Goal: Entertainment & Leisure: Consume media (video, audio)

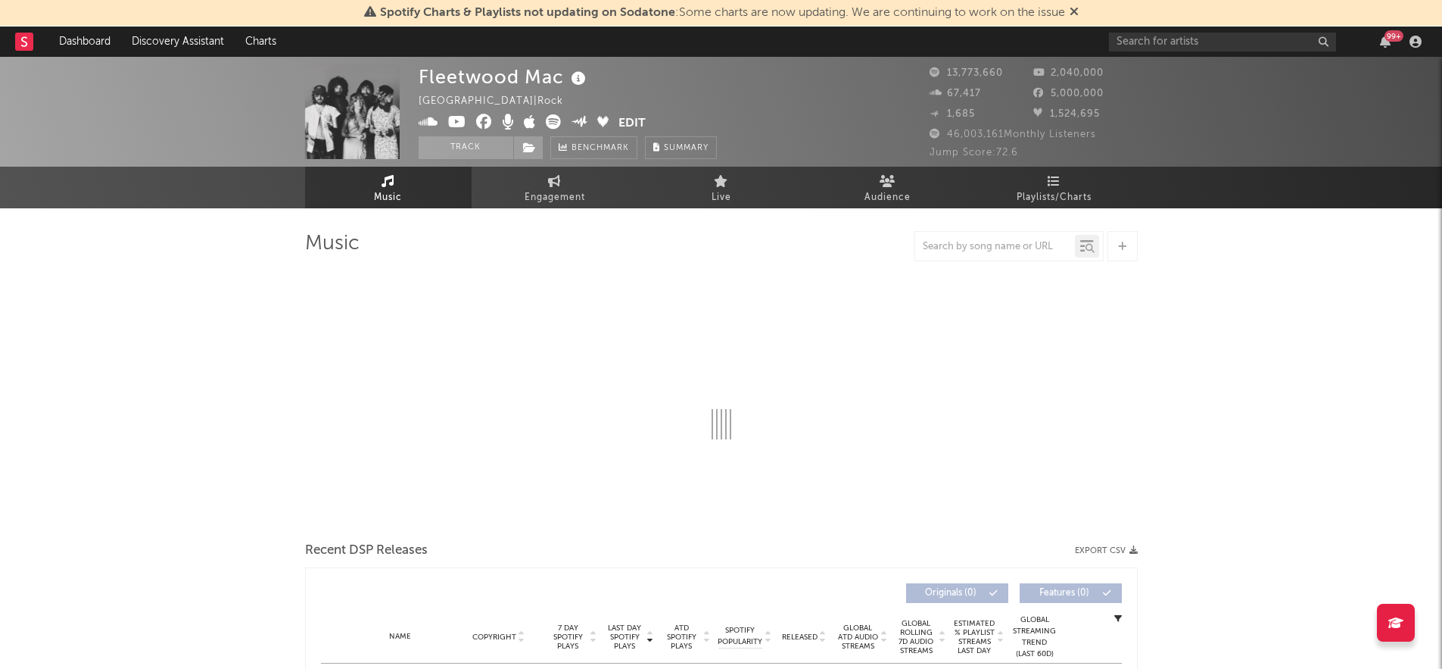
select select "6m"
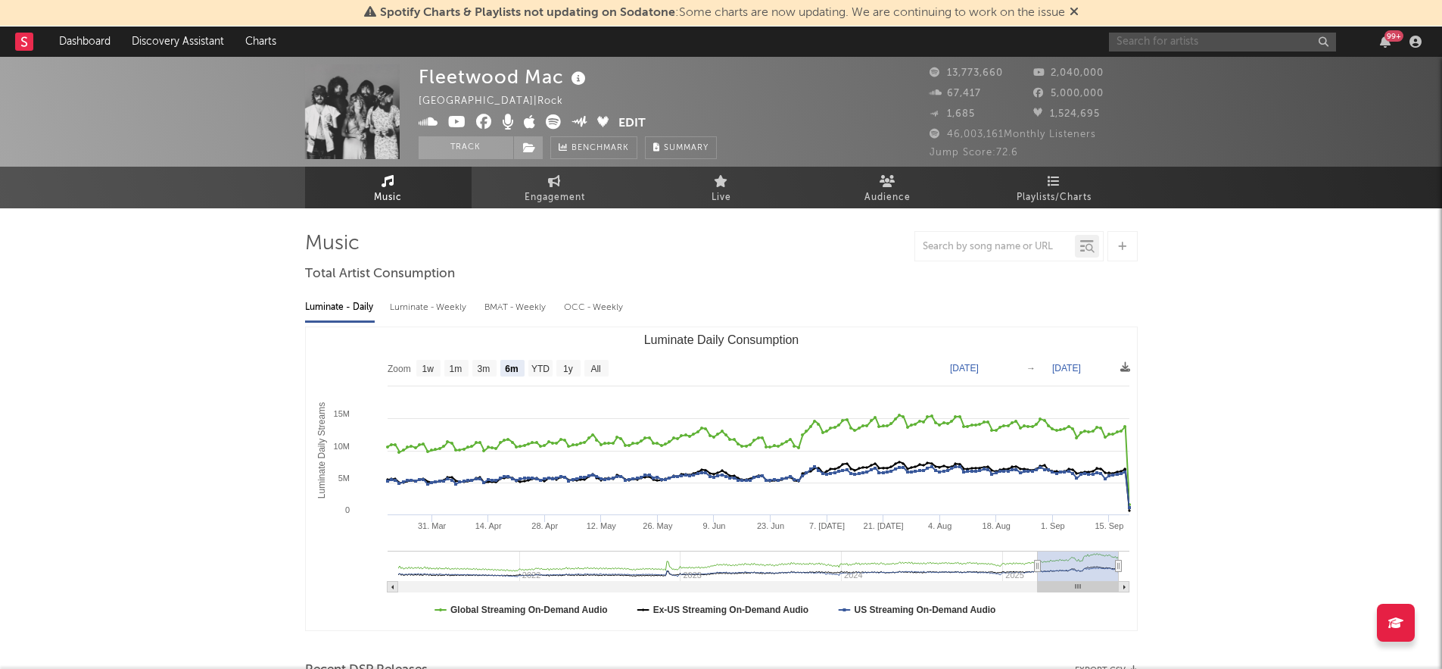
click at [1123, 43] on input "text" at bounding box center [1222, 42] width 227 height 19
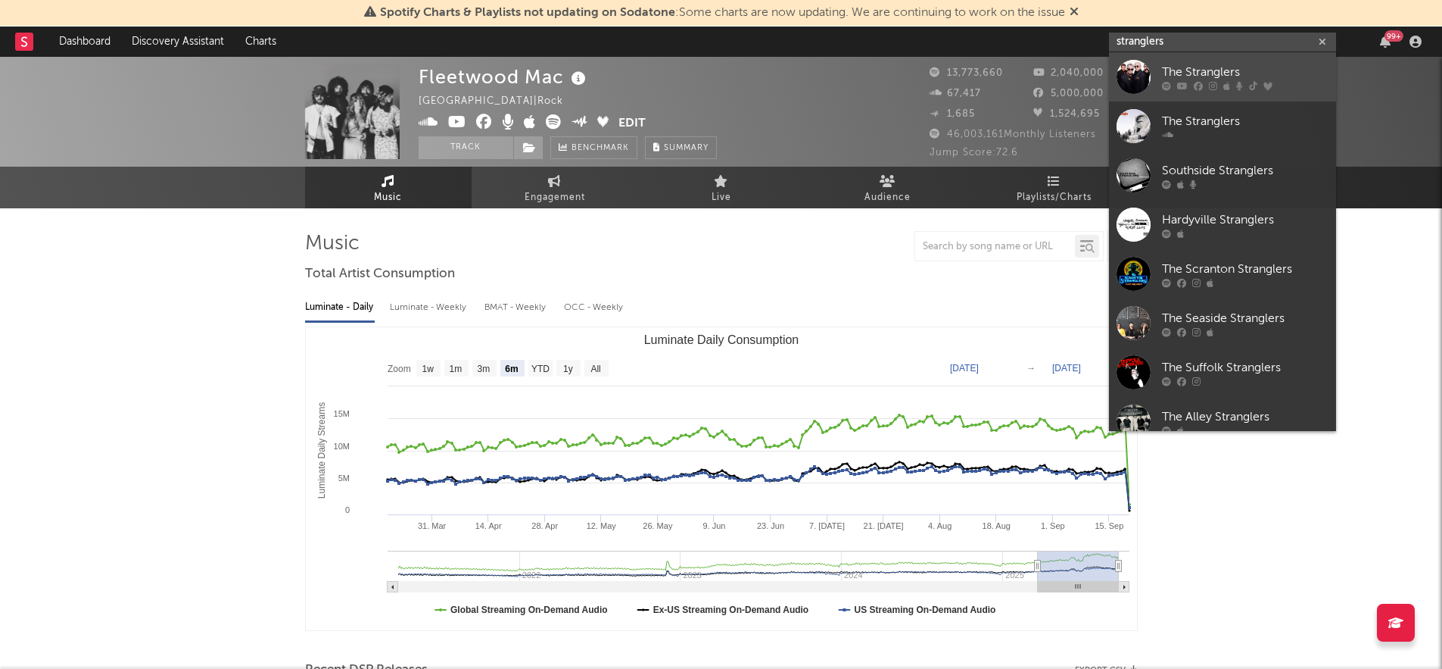
type input "stranglers"
click at [1159, 74] on link "The Stranglers" at bounding box center [1222, 76] width 227 height 49
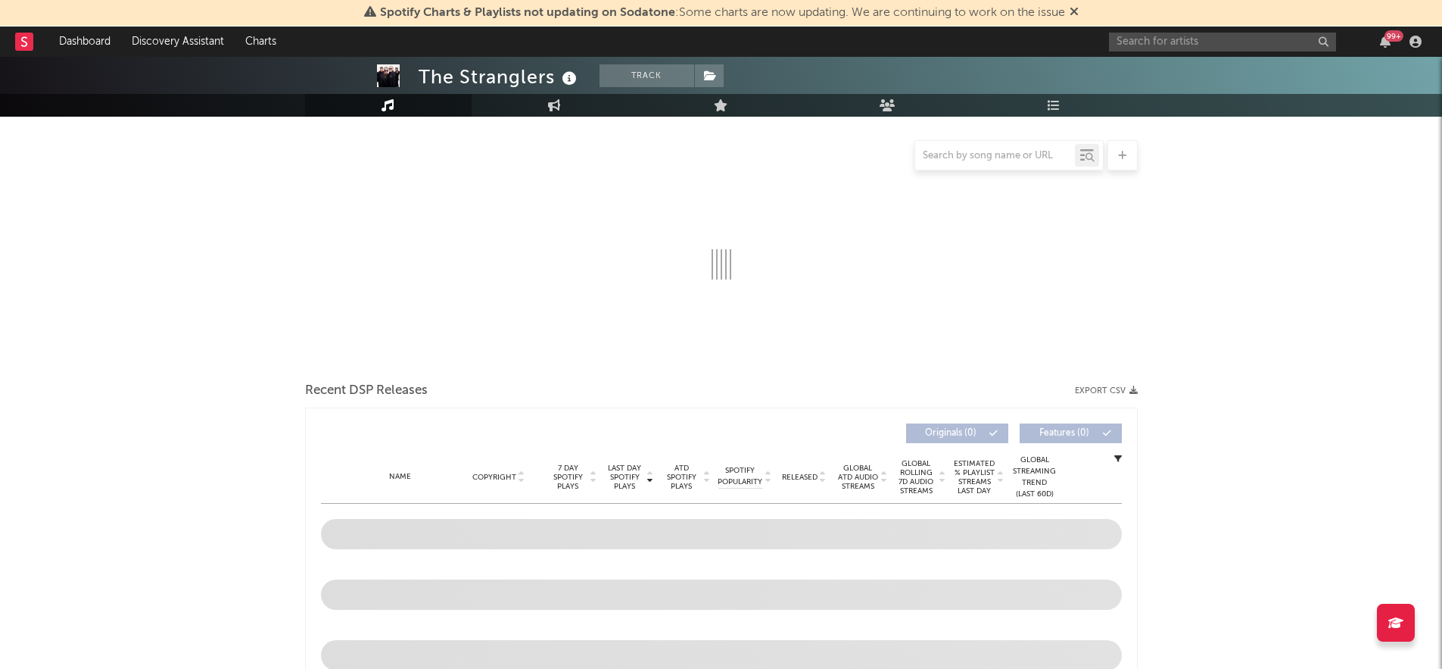
scroll to position [372, 0]
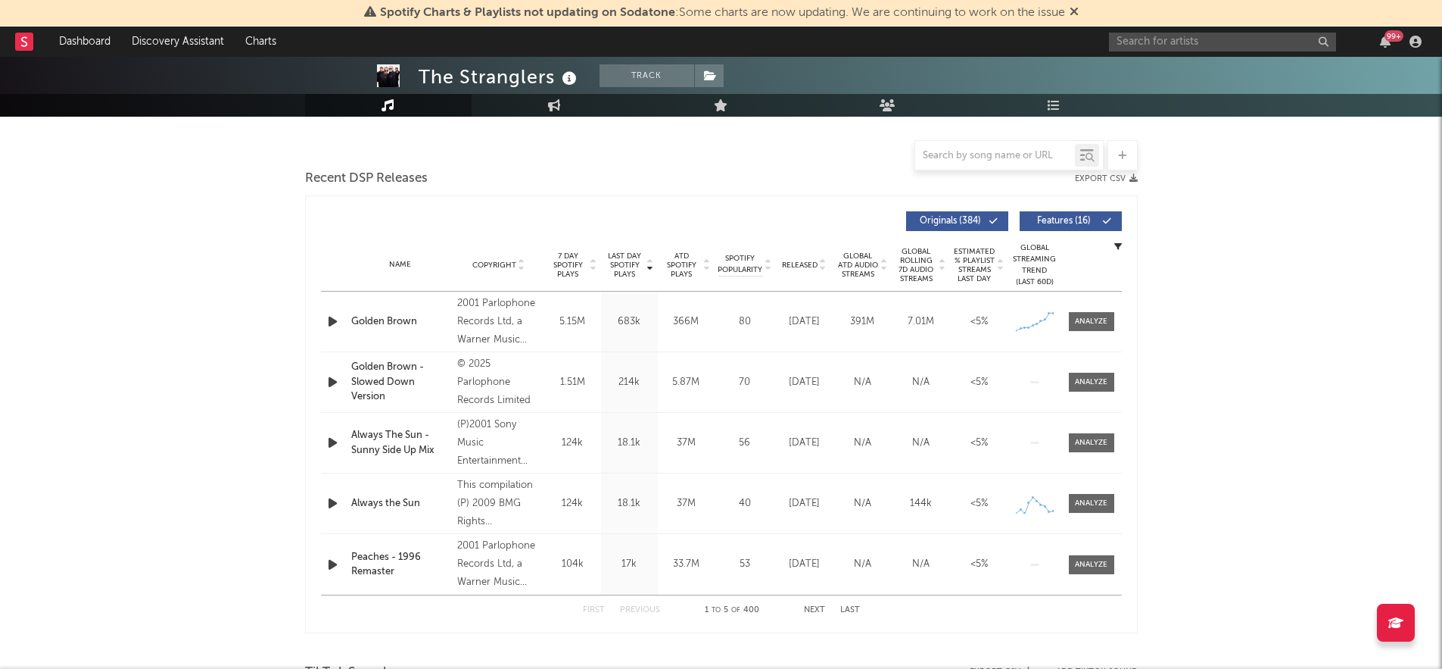
select select "6m"
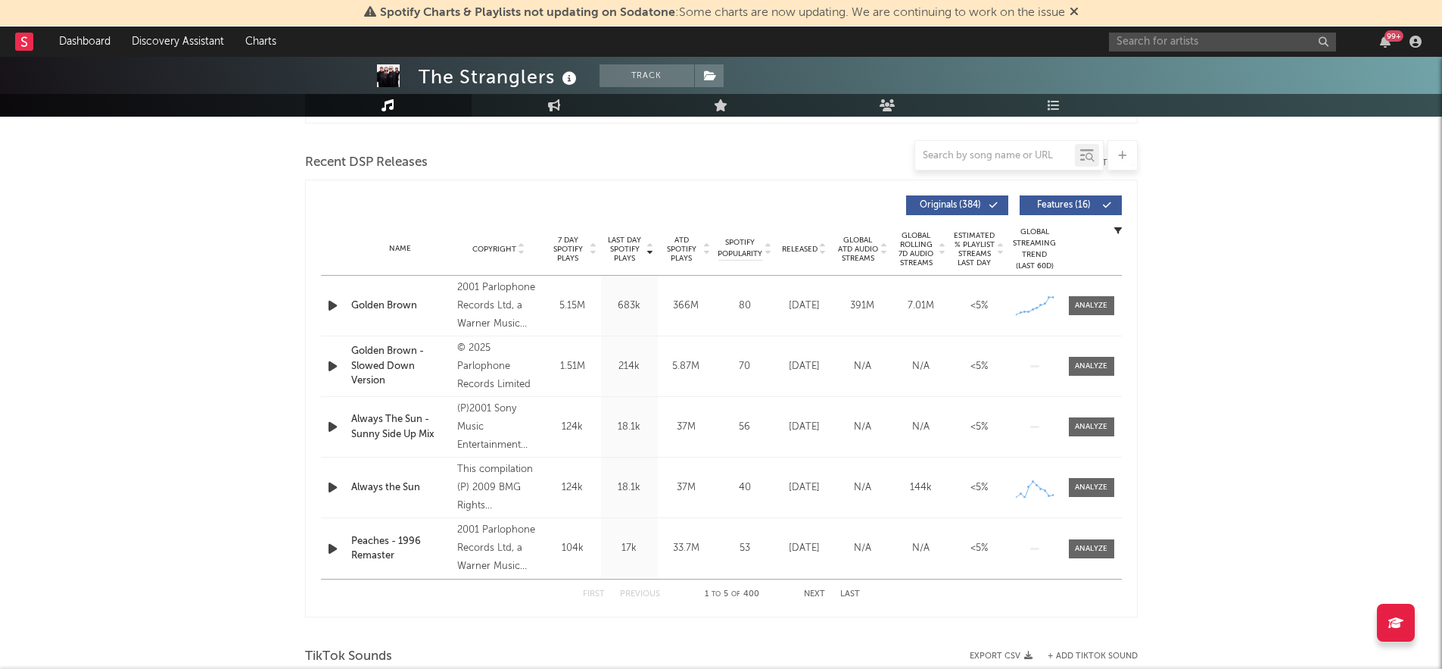
scroll to position [953, 0]
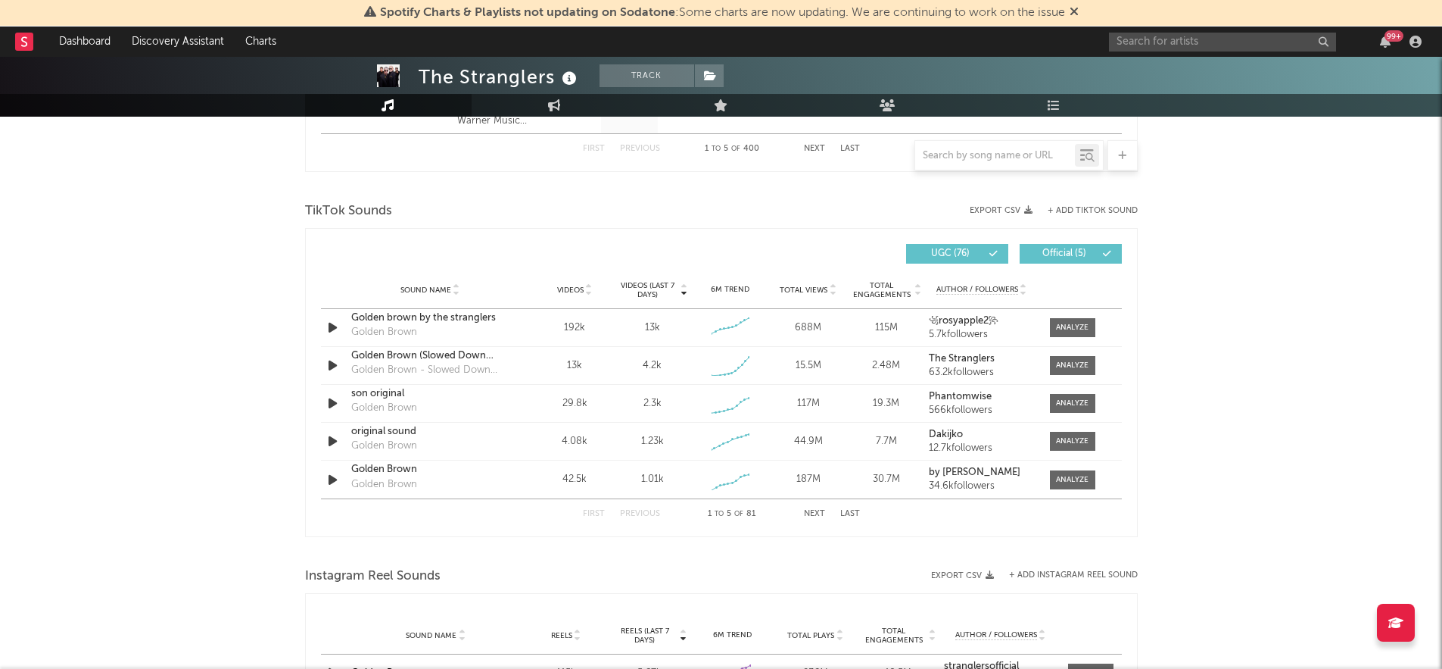
click at [808, 513] on button "Next" at bounding box center [814, 514] width 21 height 8
click at [587, 513] on button "First" at bounding box center [594, 514] width 22 height 8
click at [1055, 326] on span at bounding box center [1072, 327] width 45 height 19
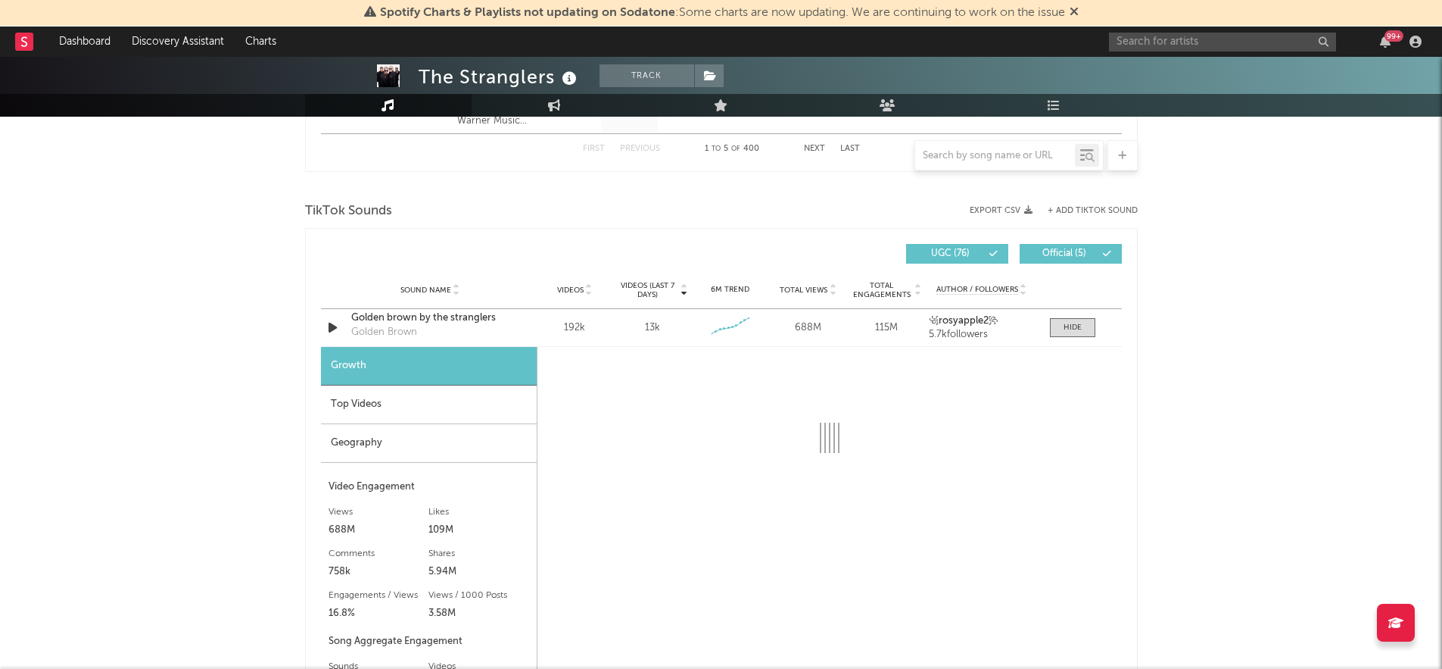
select select "6m"
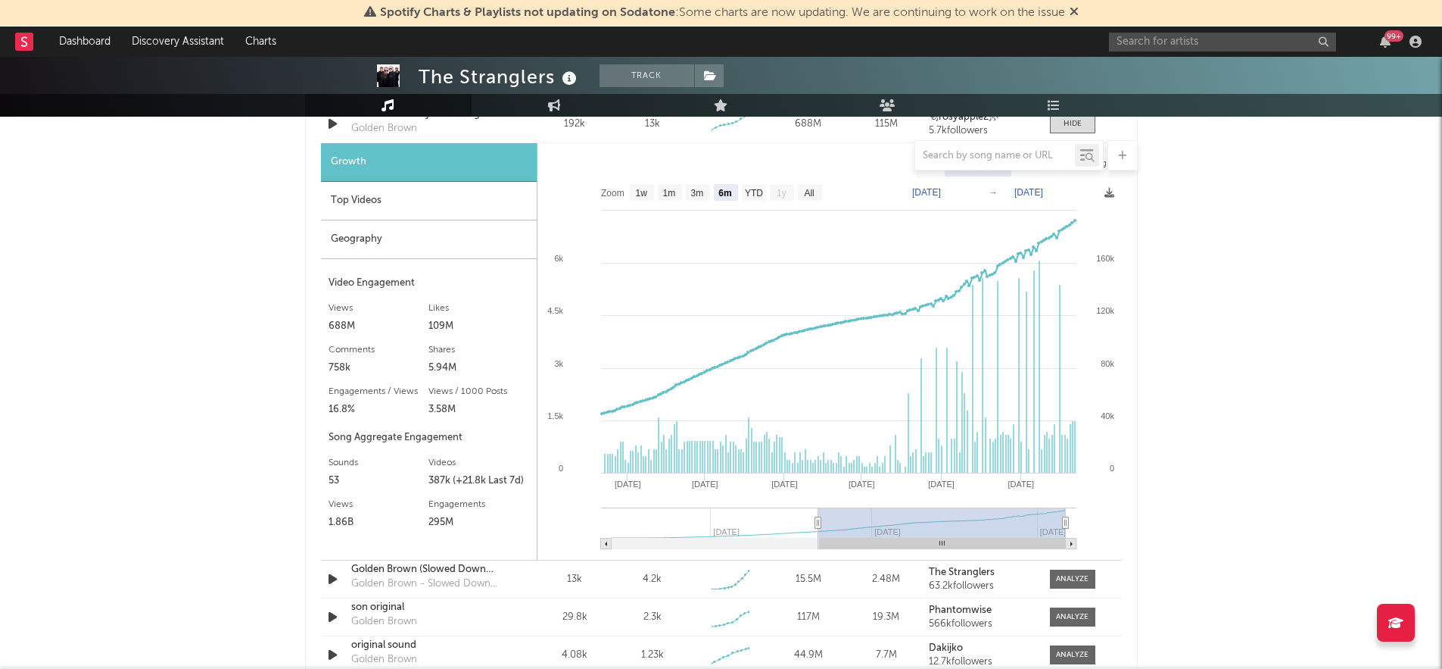
scroll to position [993, 0]
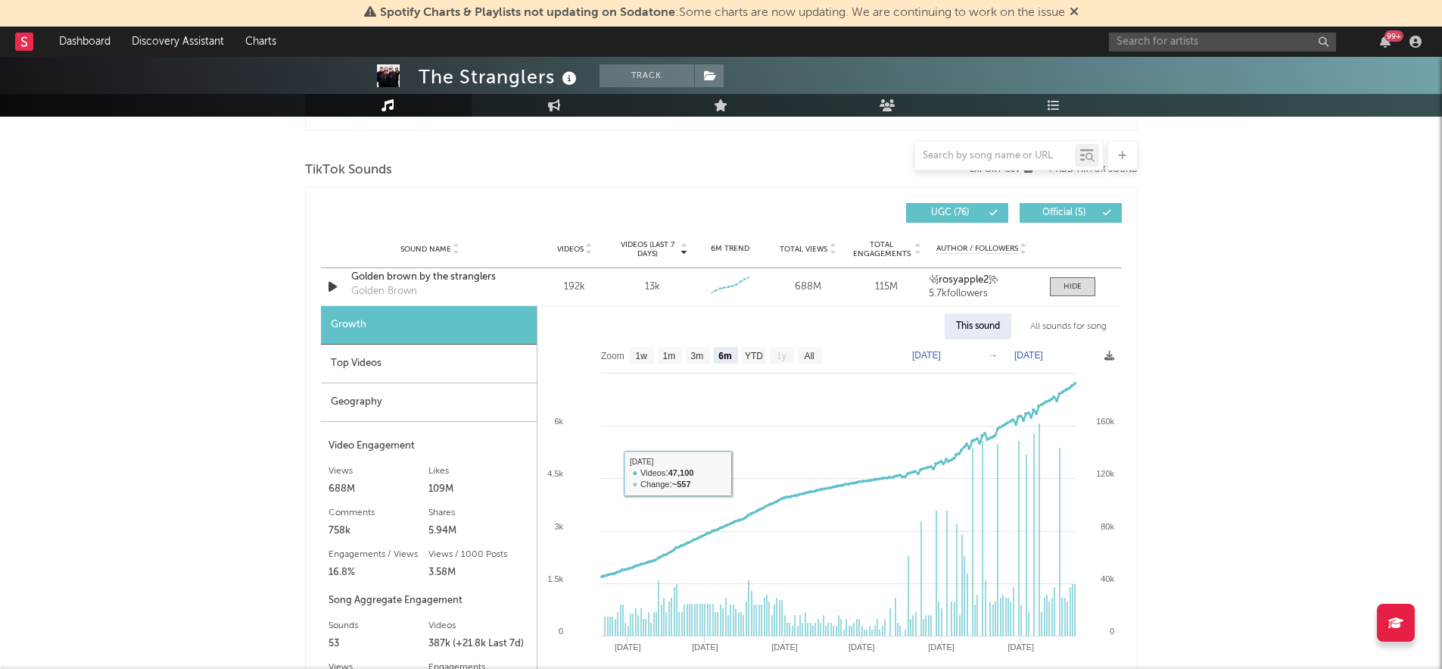
click at [413, 354] on div "Top Videos" at bounding box center [429, 364] width 216 height 39
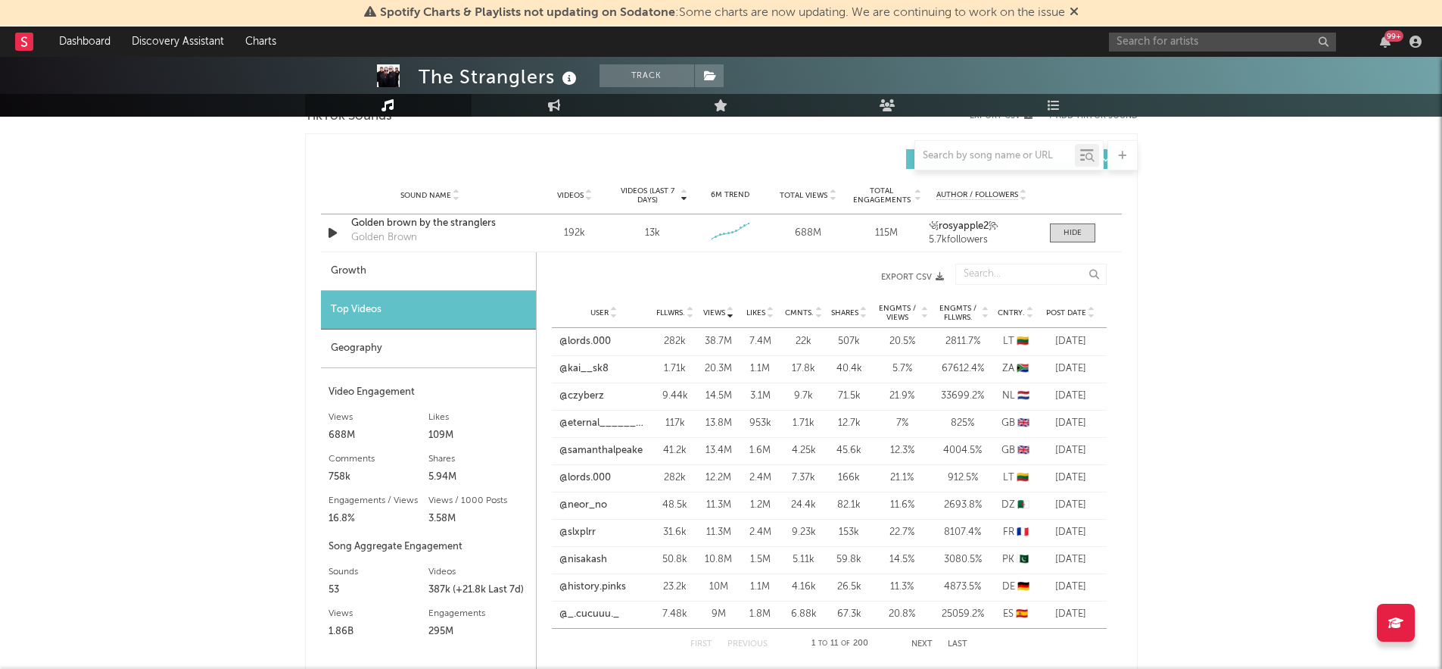
scroll to position [1112, 0]
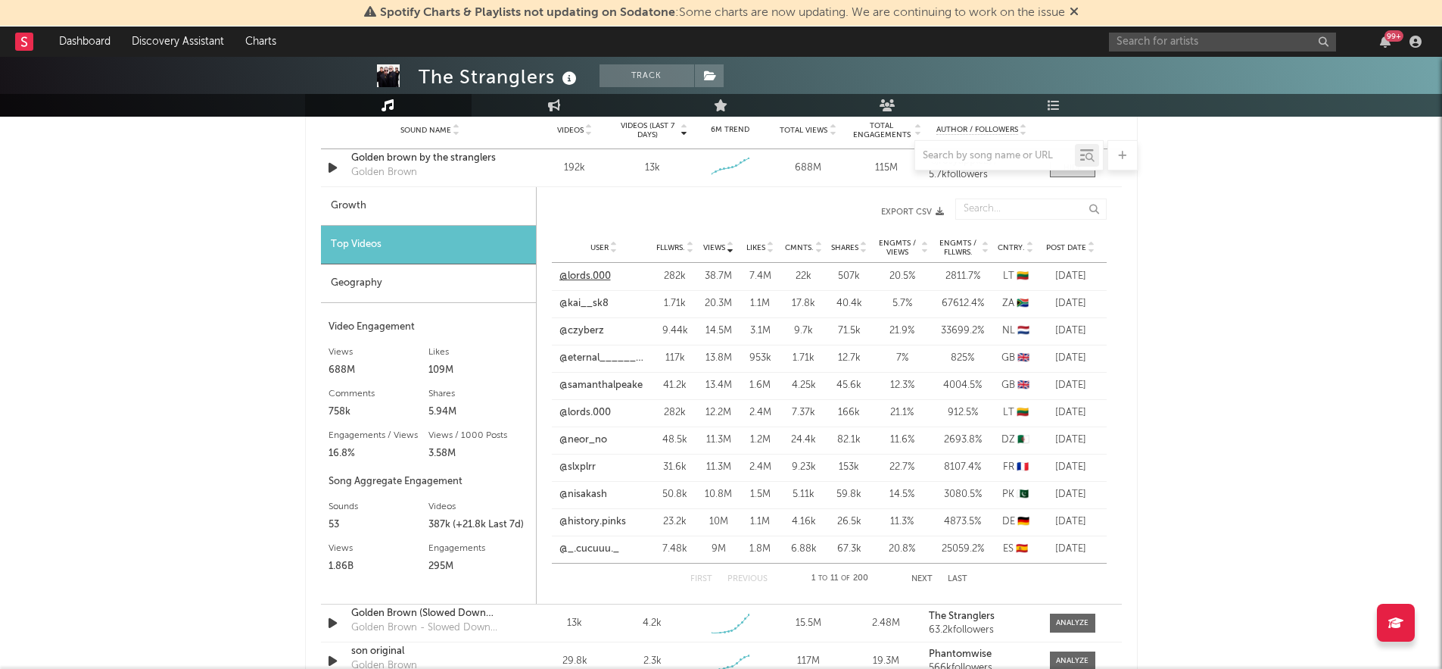
click at [599, 274] on link "@lords.000" at bounding box center [585, 276] width 51 height 15
click at [582, 302] on link "@kai__sk8" at bounding box center [584, 303] width 49 height 15
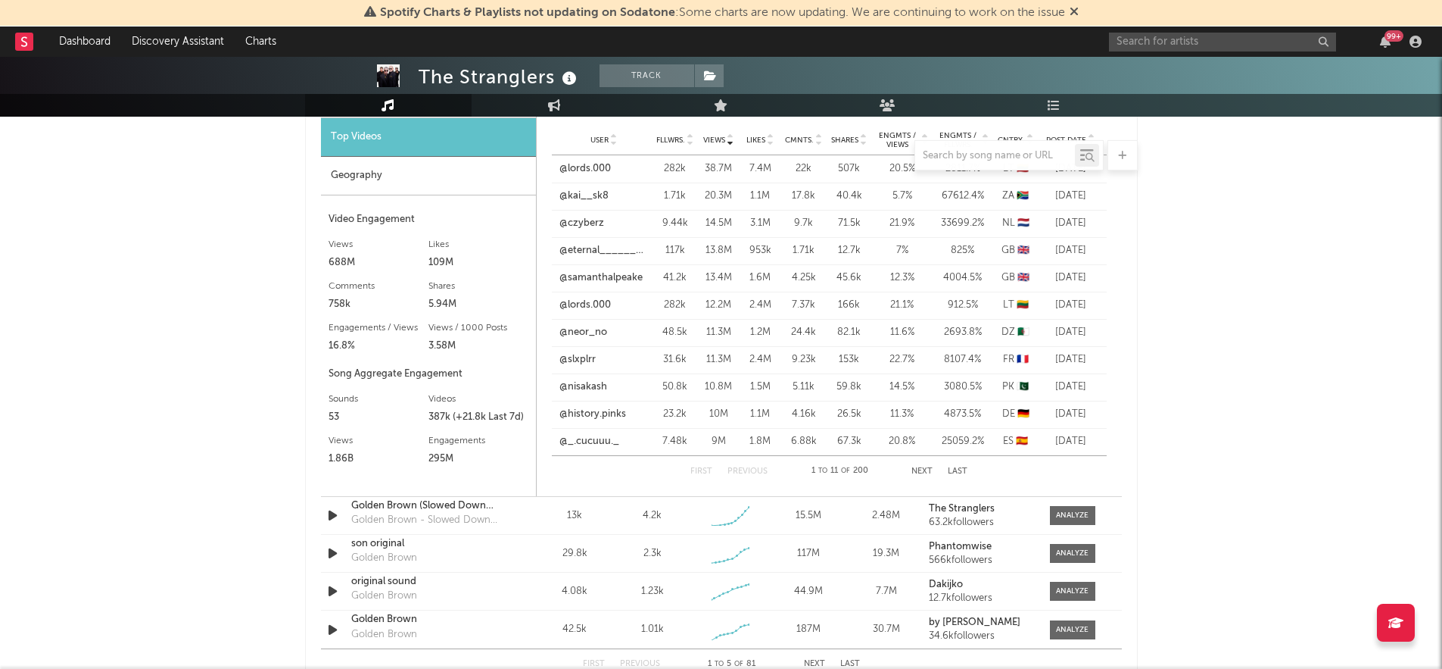
scroll to position [1230, 0]
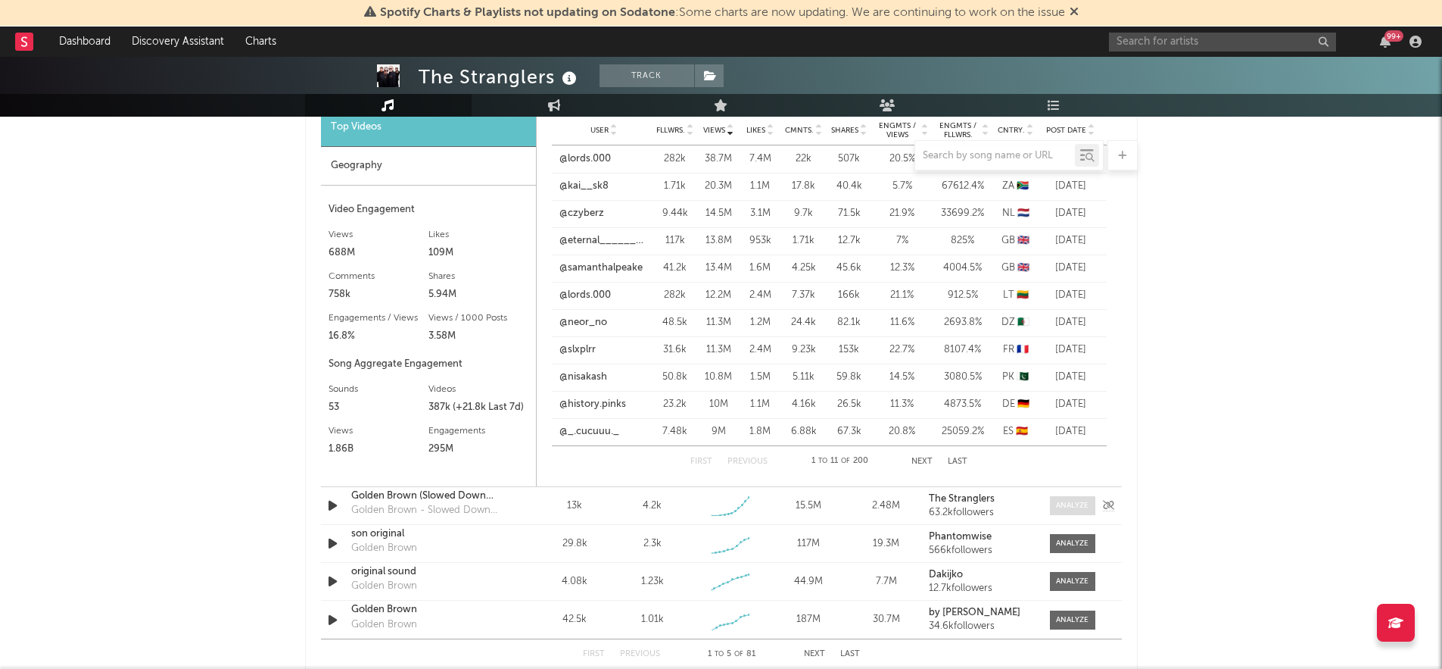
click at [1062, 510] on div at bounding box center [1072, 505] width 33 height 11
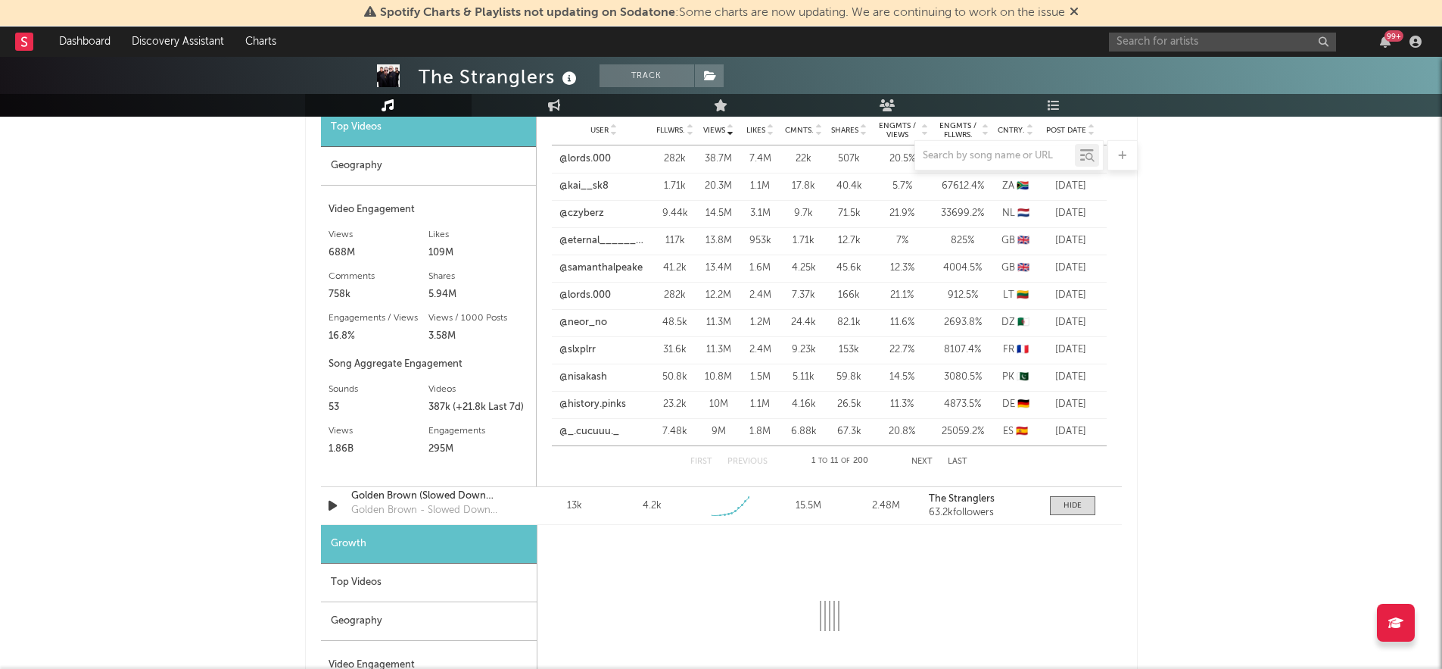
select select "1w"
click at [501, 572] on div "Top Videos" at bounding box center [429, 582] width 216 height 39
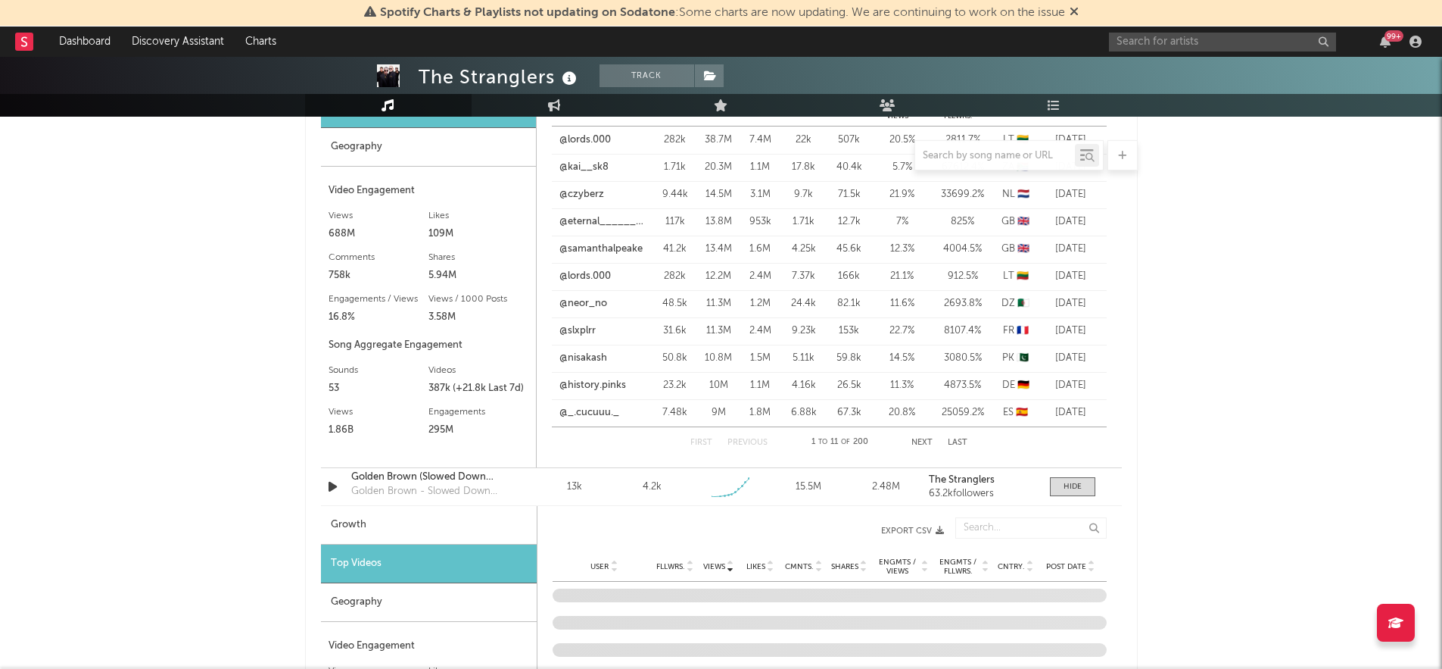
scroll to position [1427, 0]
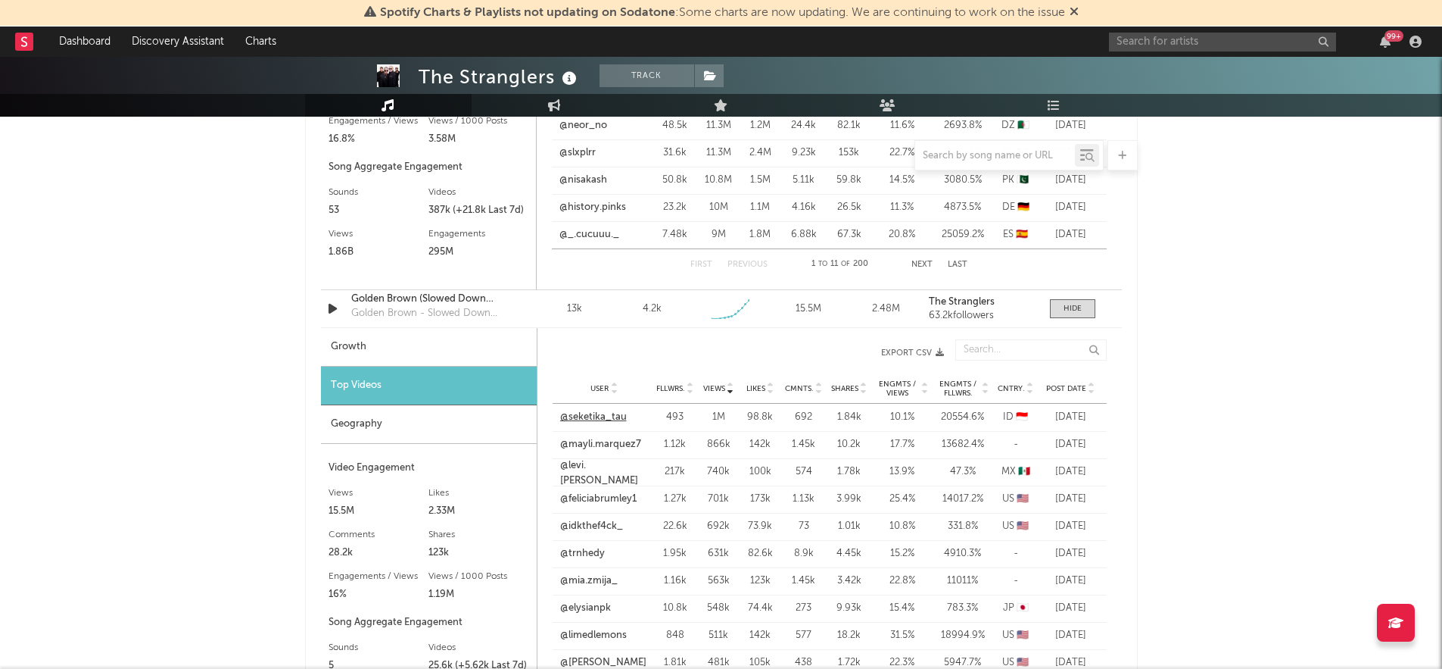
click at [612, 413] on link "@seketika_tau" at bounding box center [593, 417] width 67 height 15
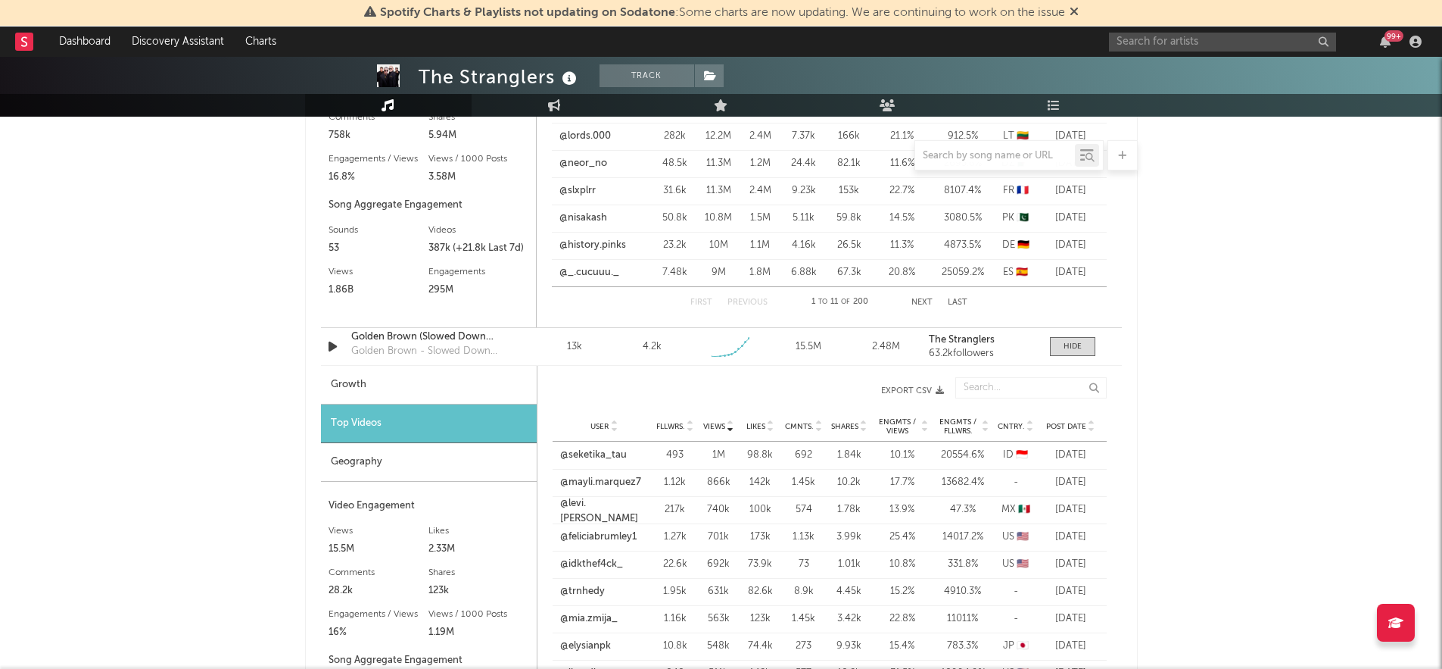
scroll to position [1366, 0]
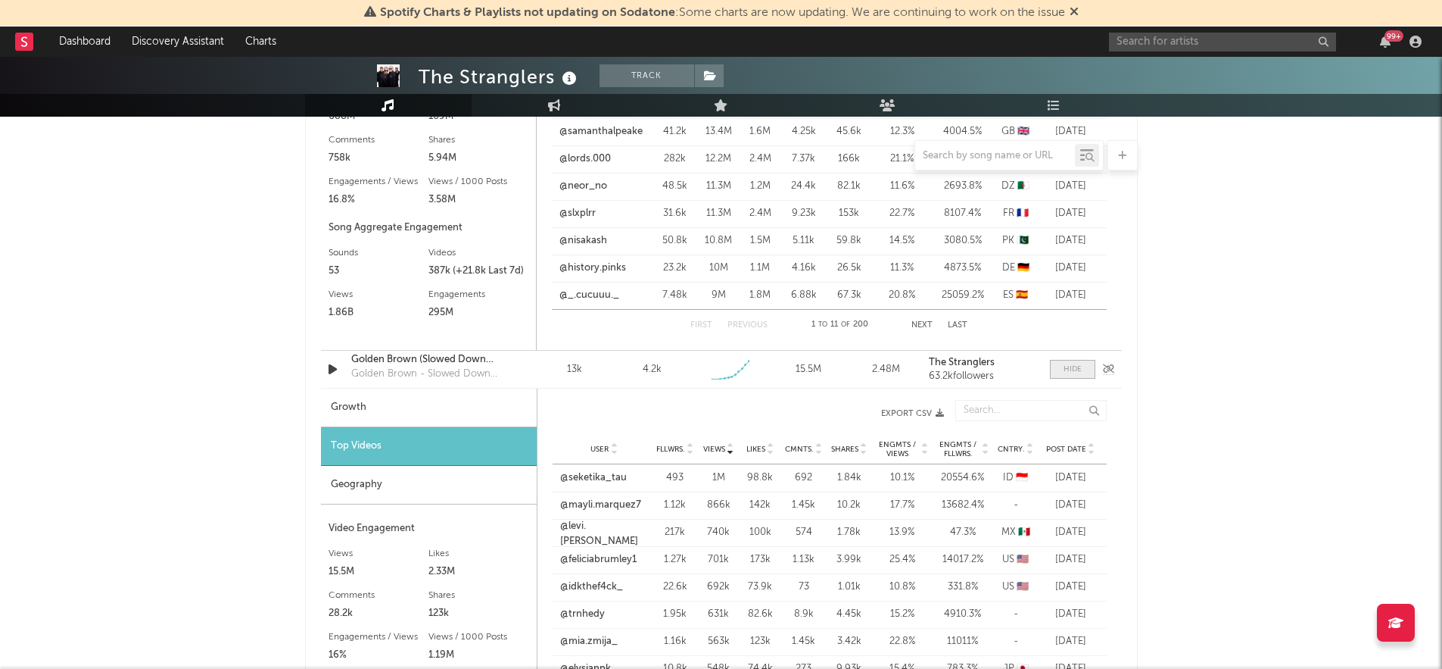
click at [1074, 361] on span at bounding box center [1072, 369] width 45 height 19
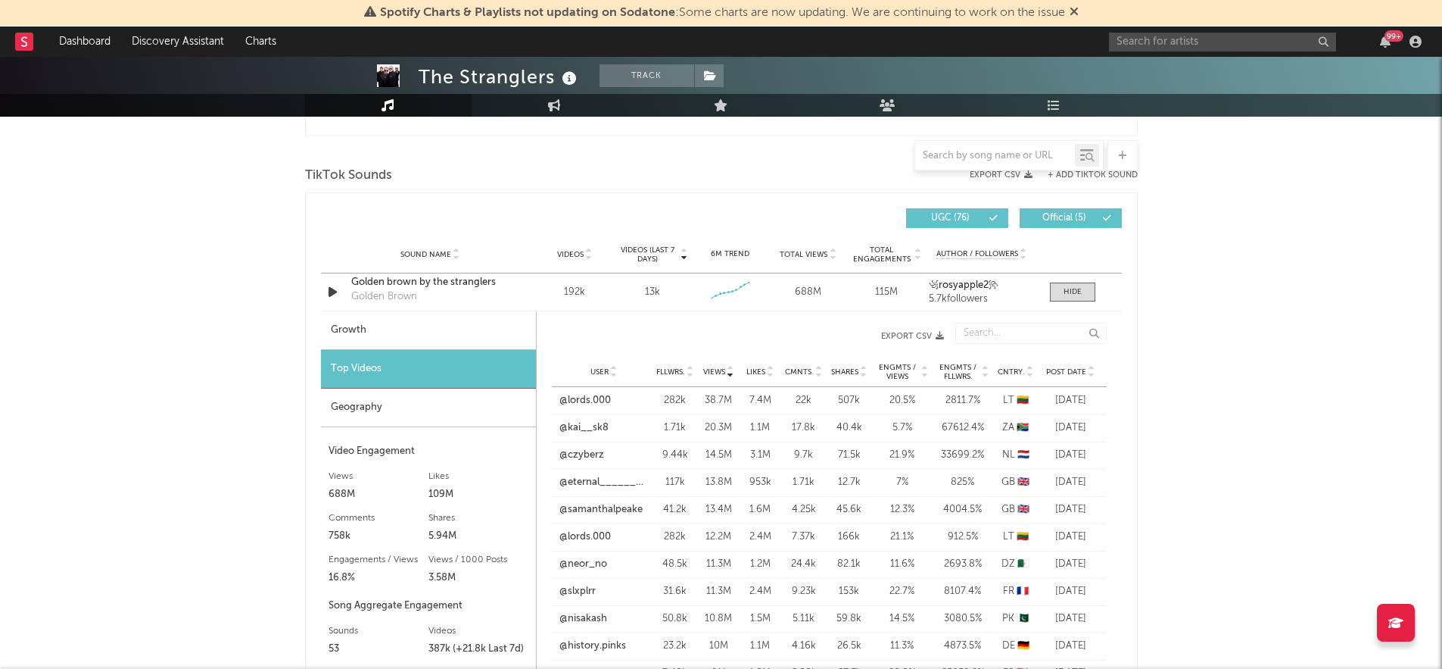
scroll to position [1045, 0]
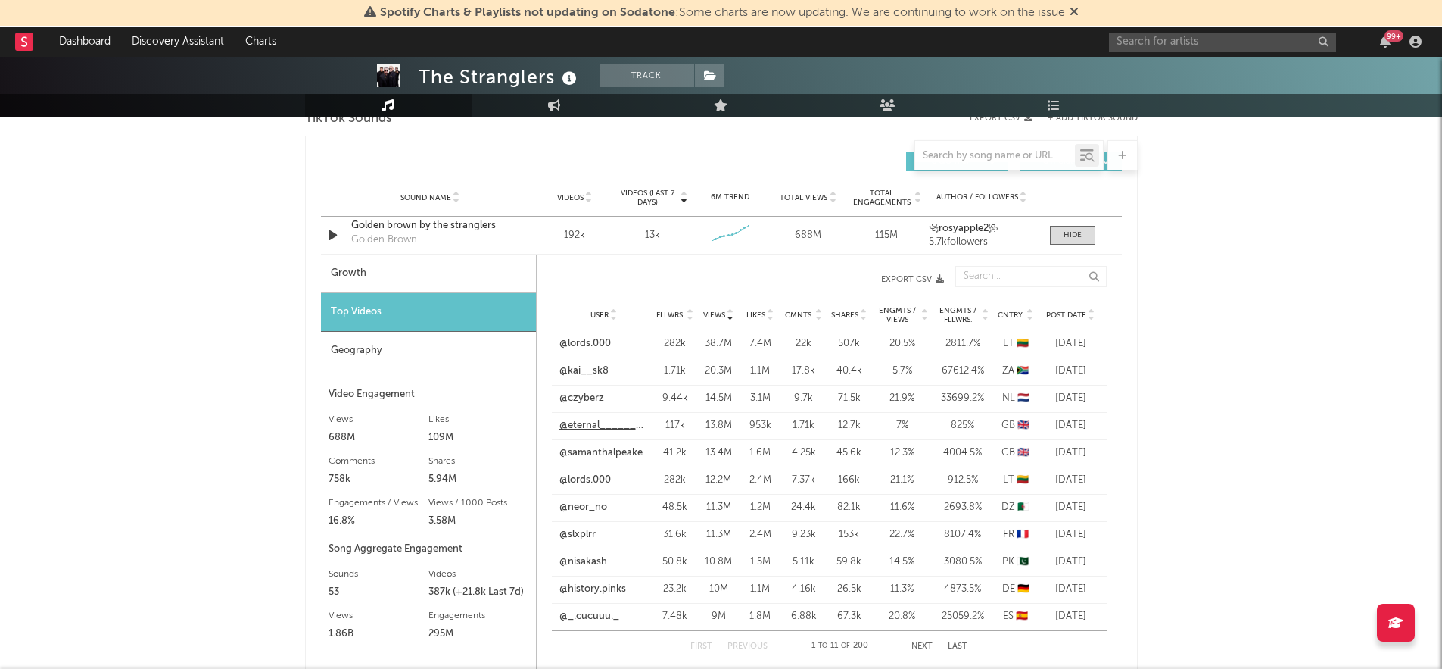
click at [588, 423] on link "@eternal________________" at bounding box center [604, 425] width 89 height 15
